Goal: Information Seeking & Learning: Learn about a topic

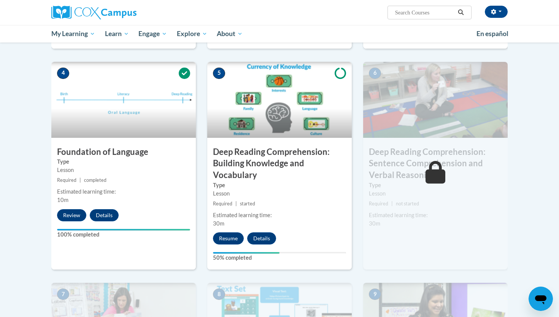
scroll to position [359, 0]
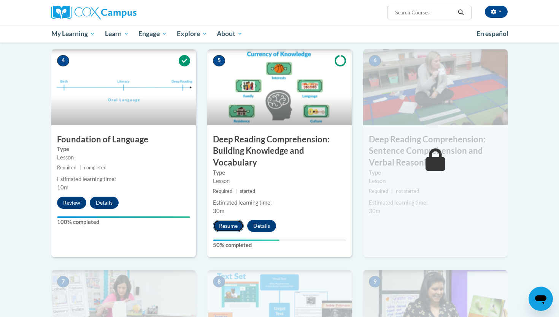
click at [232, 228] on button "Resume" at bounding box center [228, 226] width 31 height 12
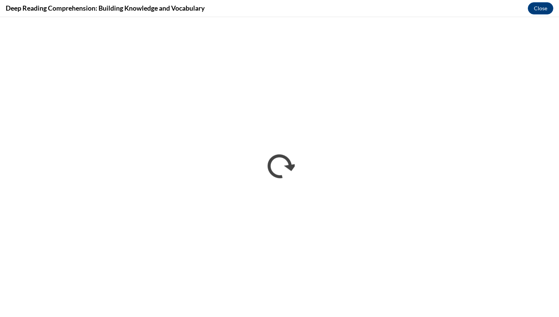
scroll to position [0, 0]
